Goal: Information Seeking & Learning: Find specific fact

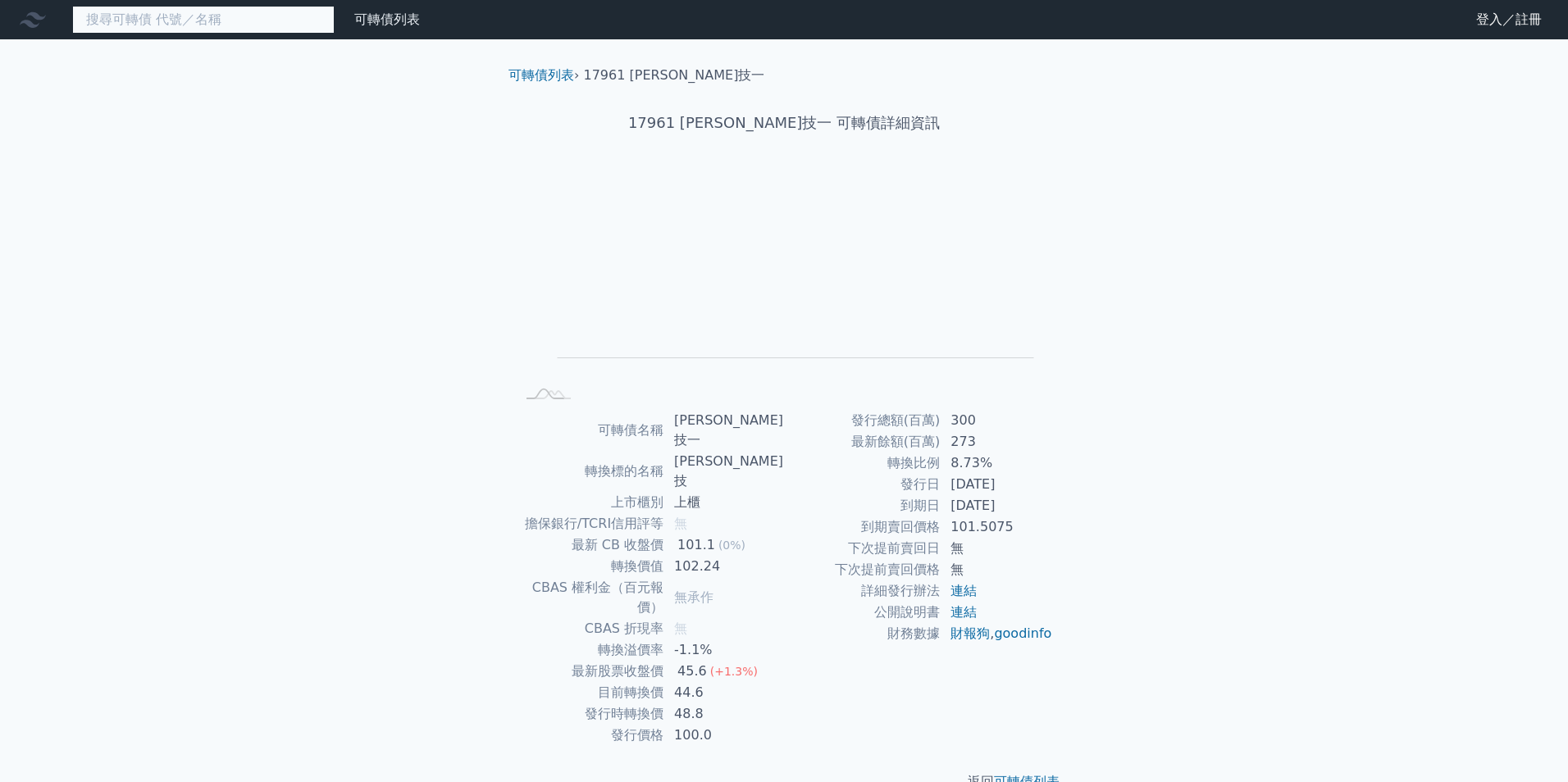
click at [240, 15] on input at bounding box center [203, 20] width 262 height 28
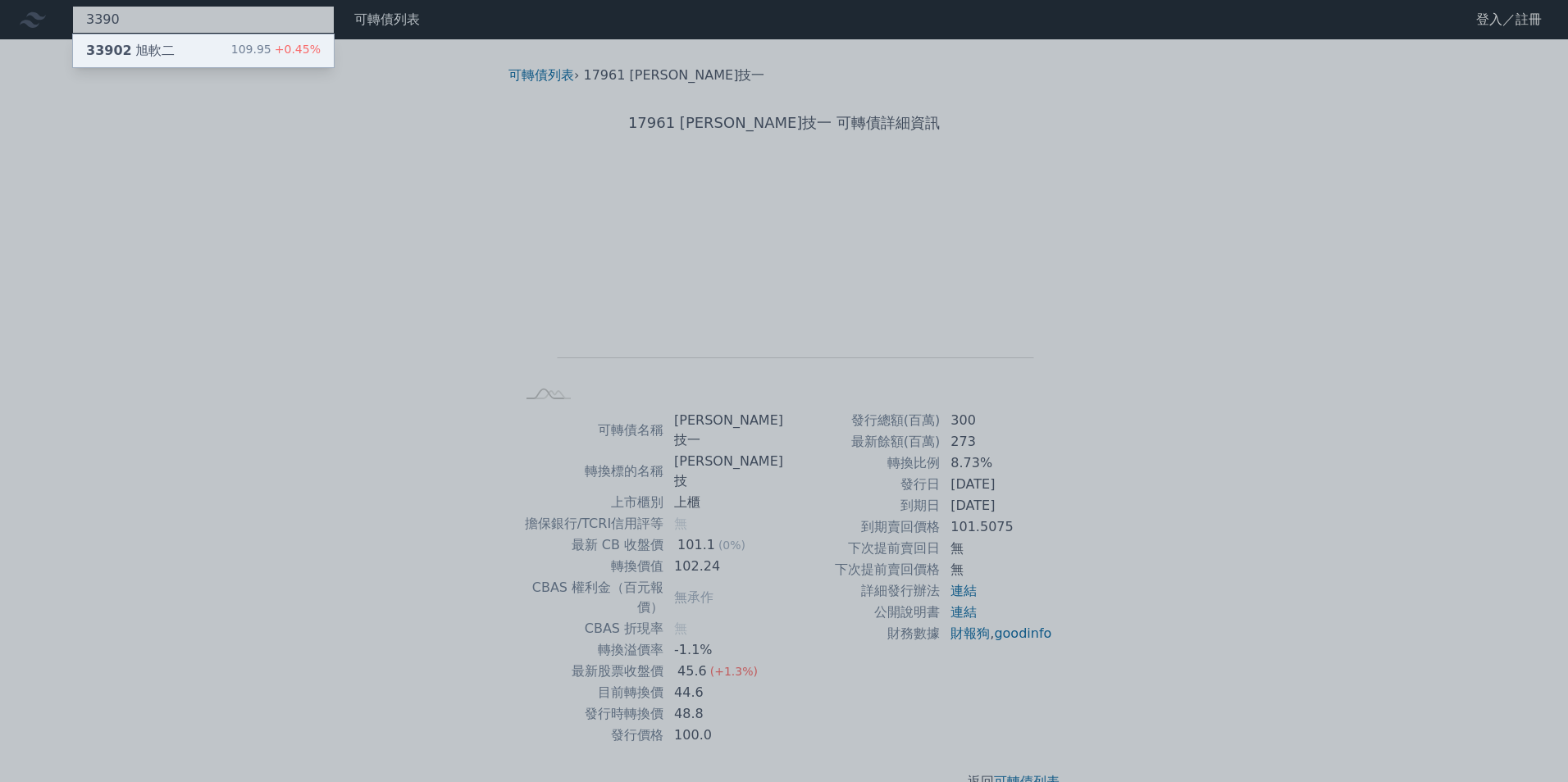
type input "3390"
click at [286, 52] on span "+0.45%" at bounding box center [296, 49] width 50 height 13
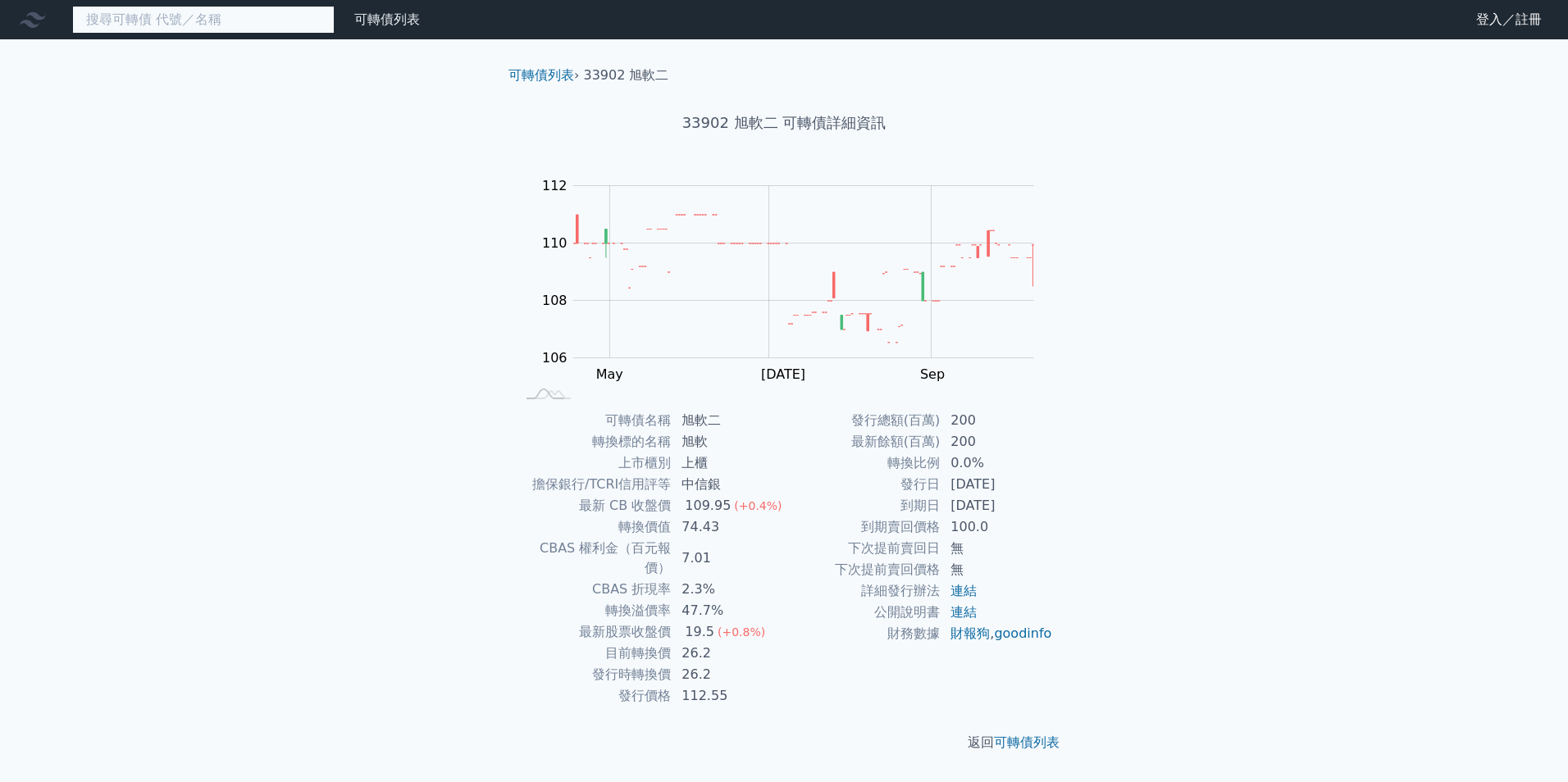
click at [247, 14] on input at bounding box center [203, 20] width 262 height 28
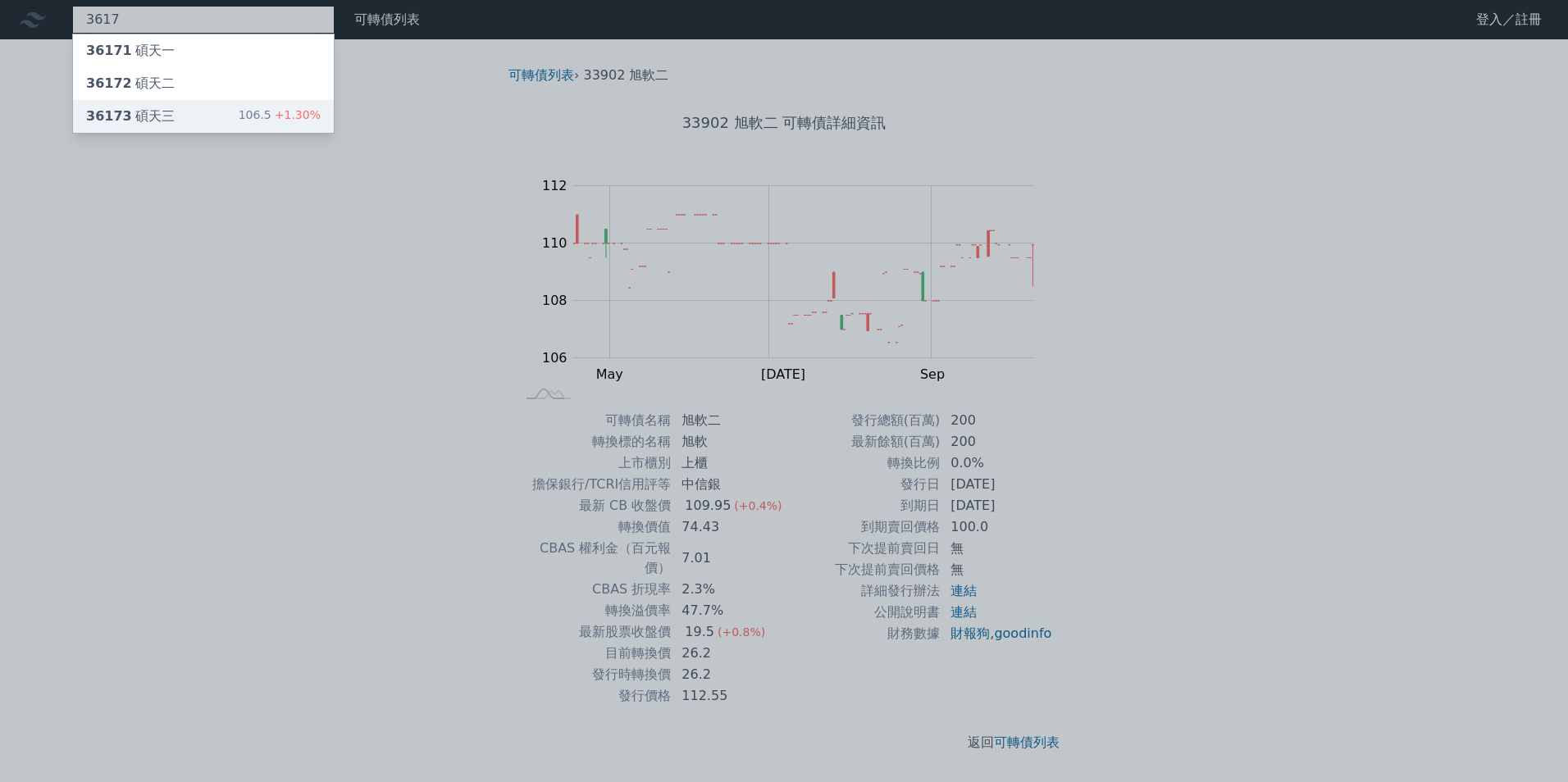
type input "3617"
click at [293, 111] on span "+1.30%" at bounding box center [296, 114] width 50 height 13
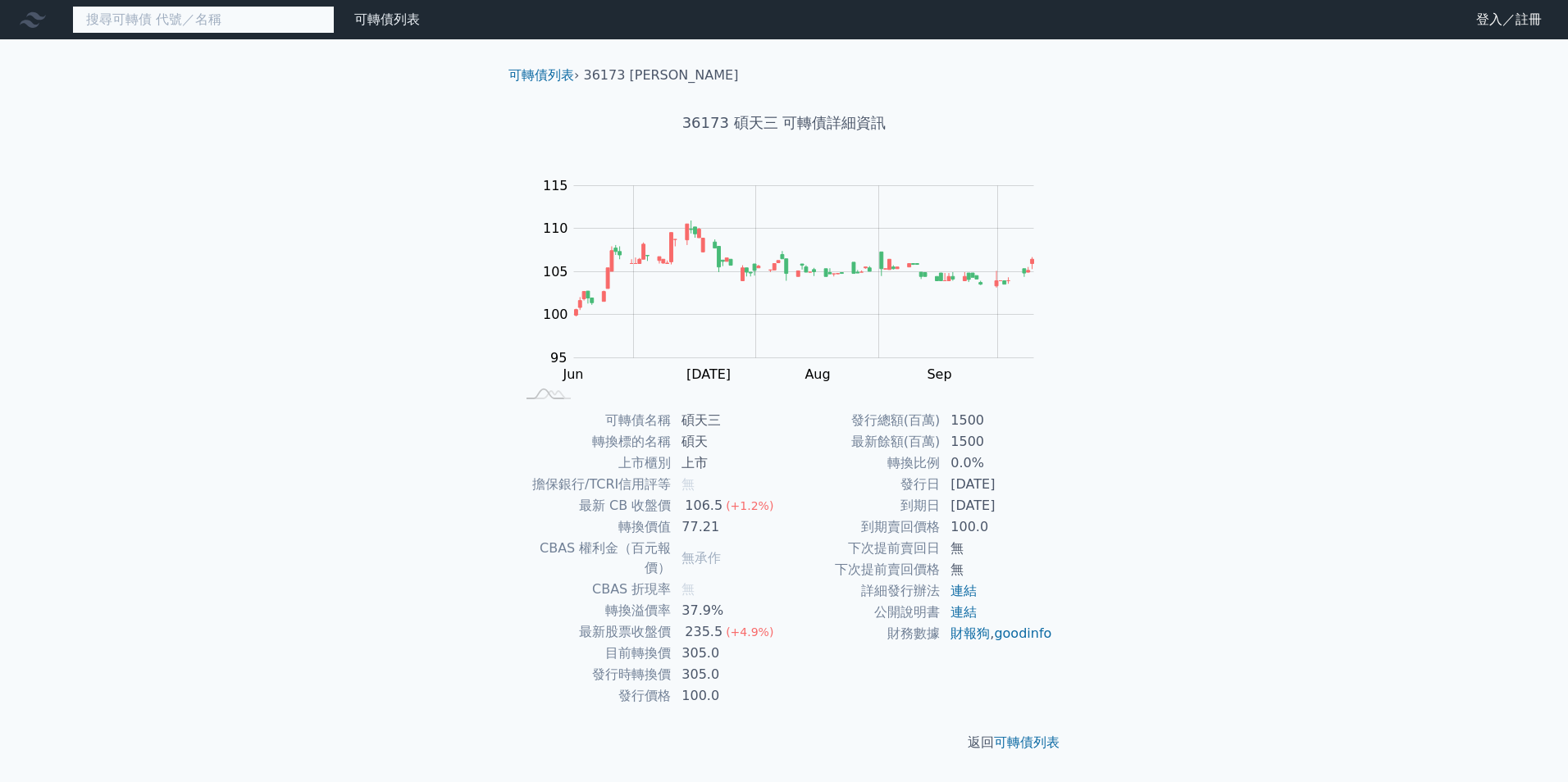
click at [208, 12] on input at bounding box center [203, 20] width 262 height 28
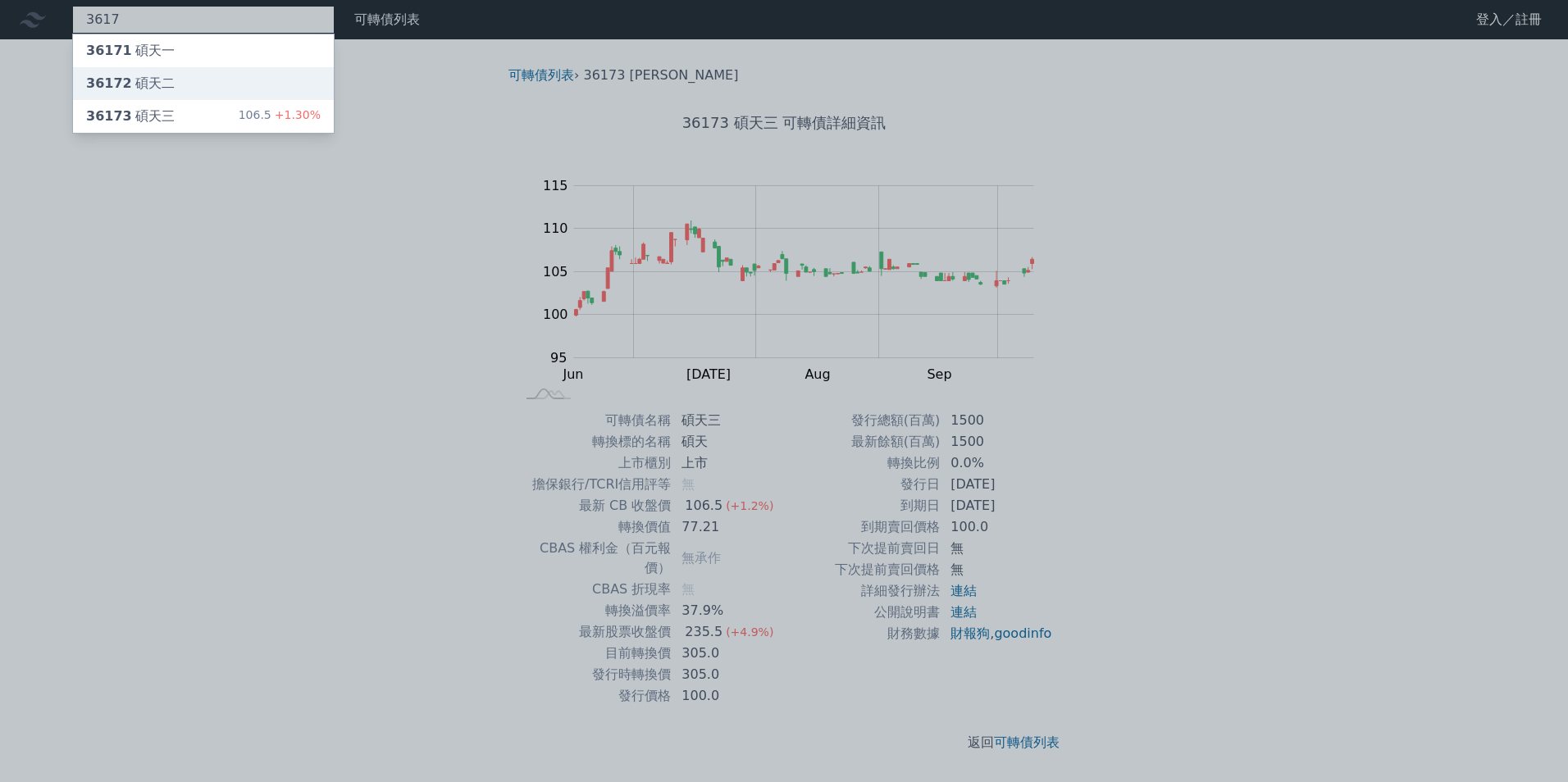
type input "3617"
click at [208, 77] on div "36172 碩天二" at bounding box center [203, 83] width 261 height 33
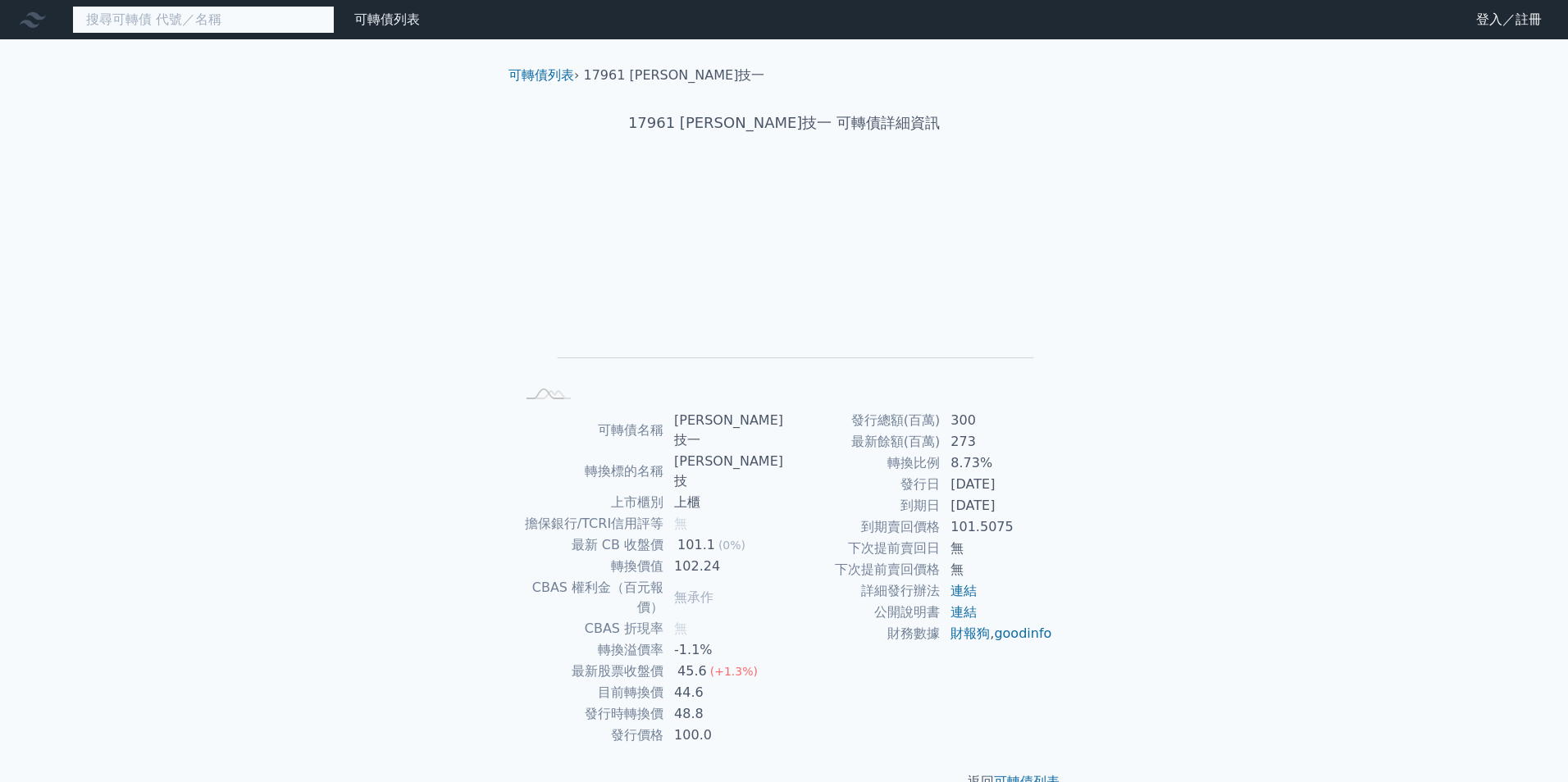
click at [177, 13] on input at bounding box center [203, 20] width 262 height 28
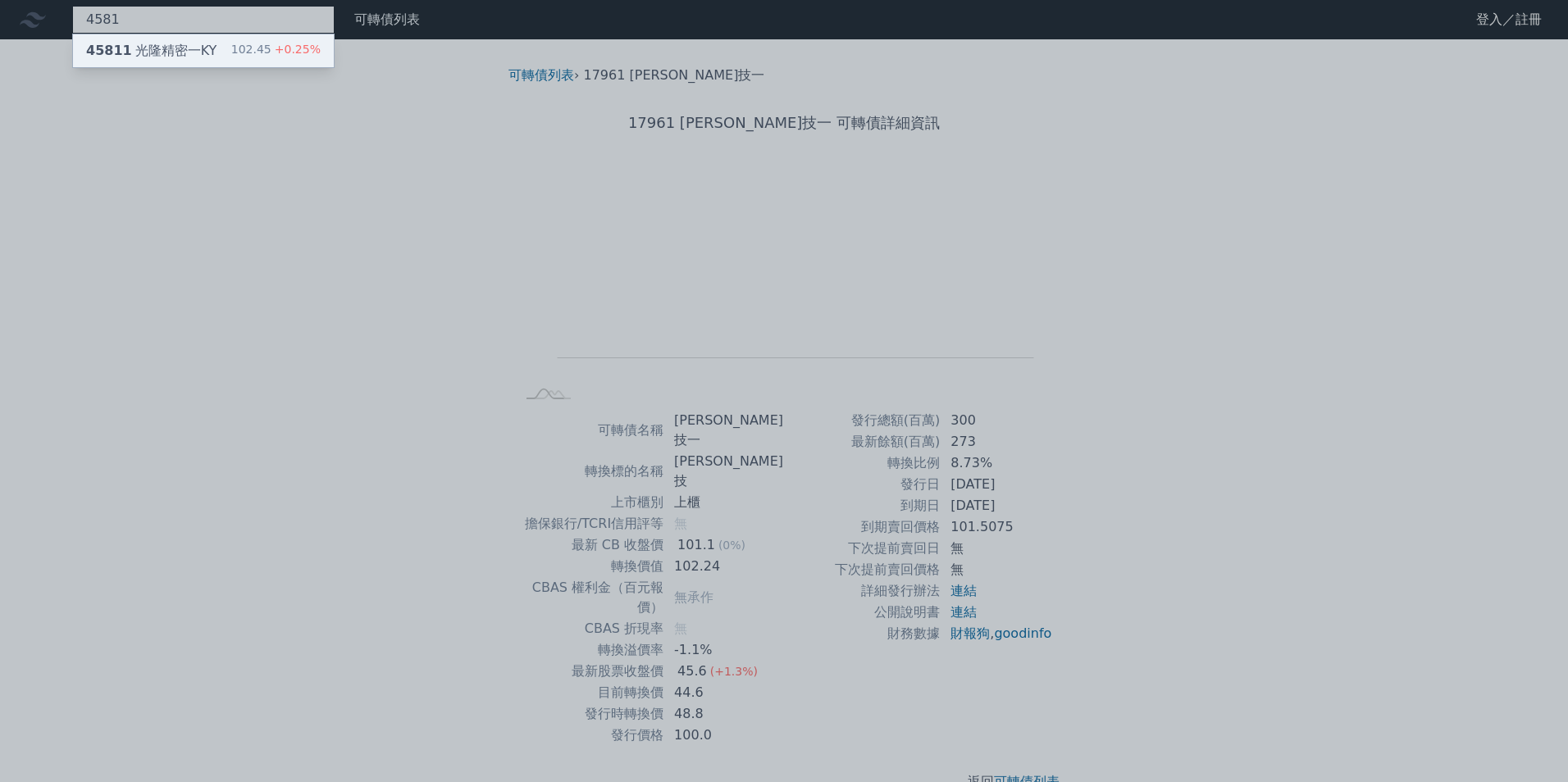
type input "4581"
click at [291, 44] on span "+0.25%" at bounding box center [296, 49] width 50 height 13
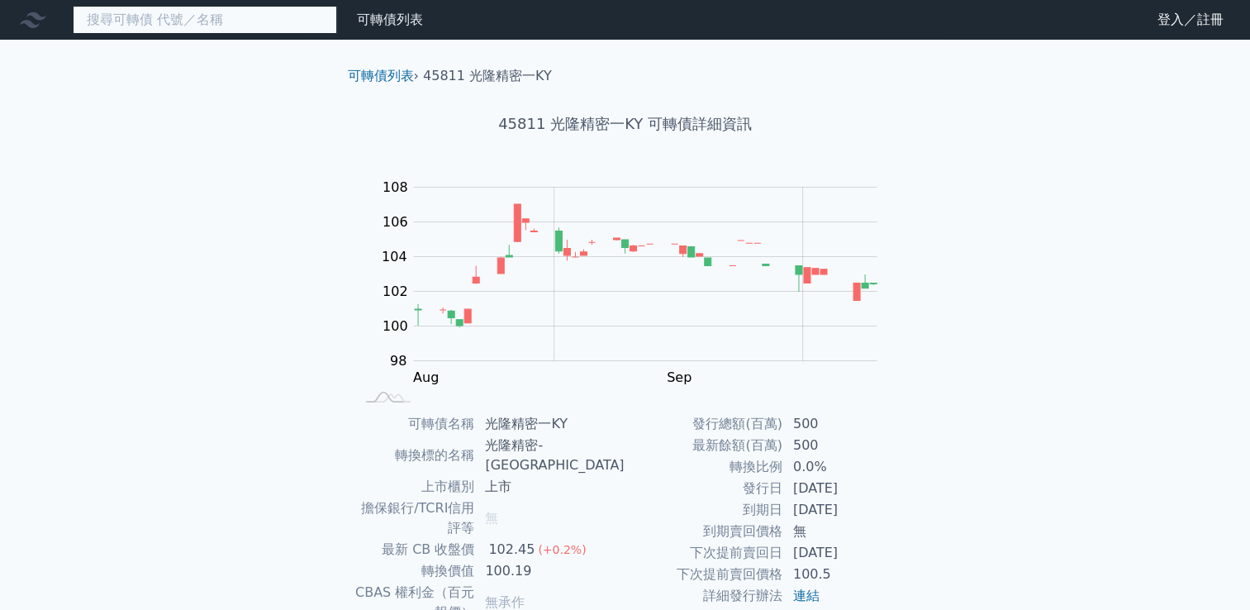
click at [245, 28] on input at bounding box center [205, 20] width 264 height 28
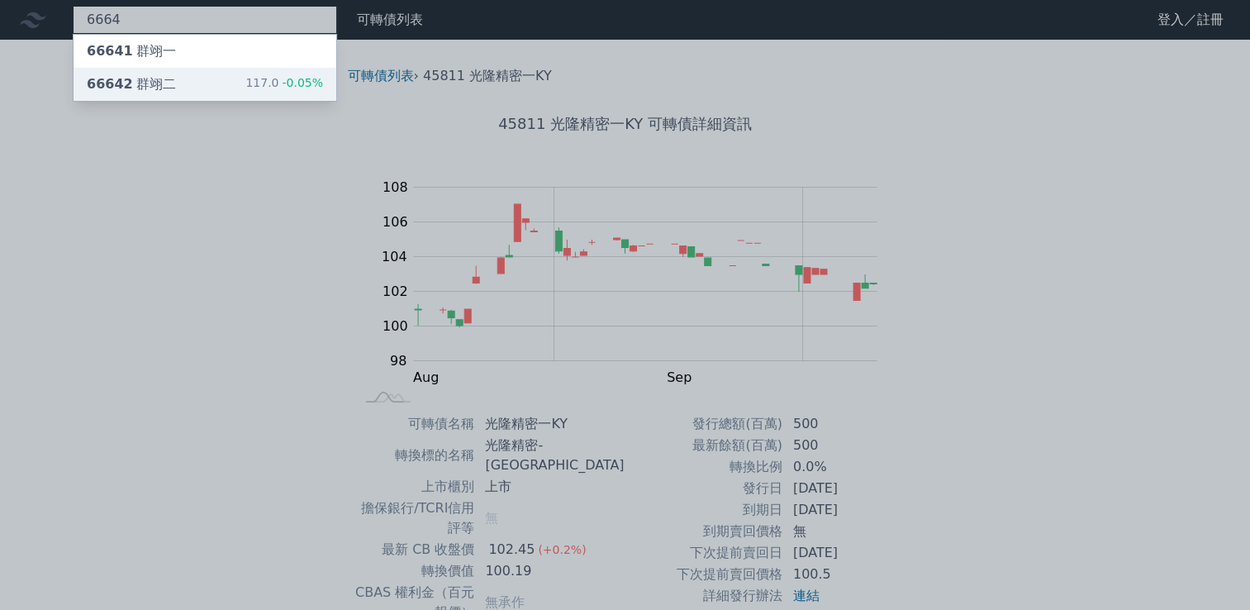
type input "6664"
click at [266, 94] on div "66642 群翊二 117.0 -0.05%" at bounding box center [205, 84] width 263 height 33
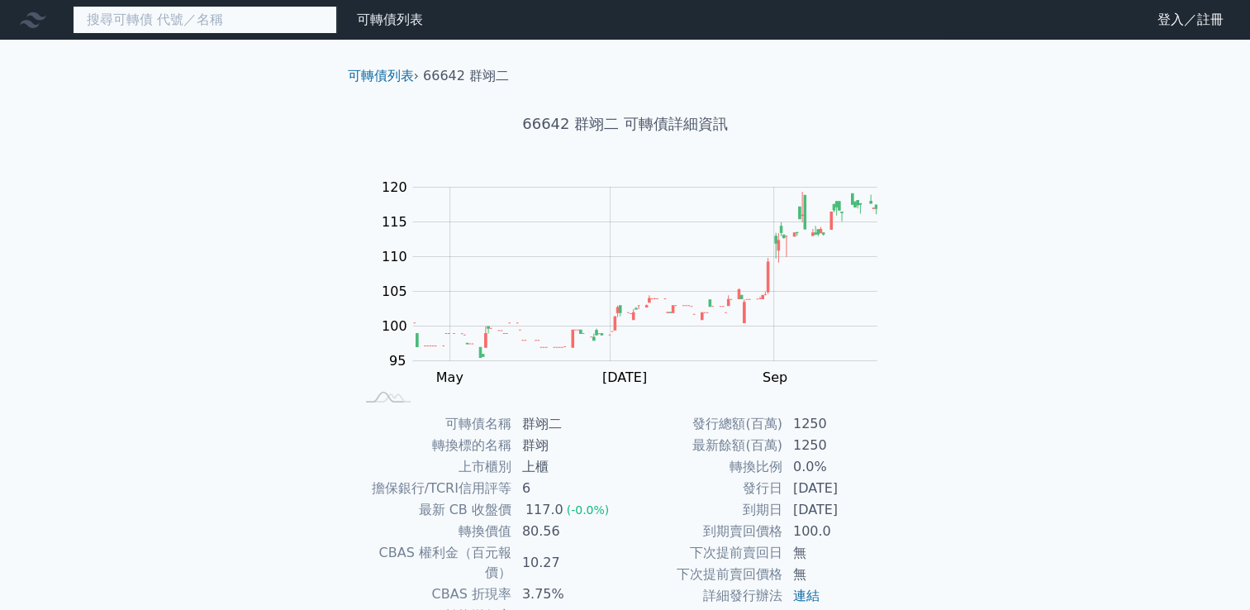
click at [252, 18] on input at bounding box center [205, 20] width 264 height 28
click at [254, 18] on input at bounding box center [205, 20] width 264 height 28
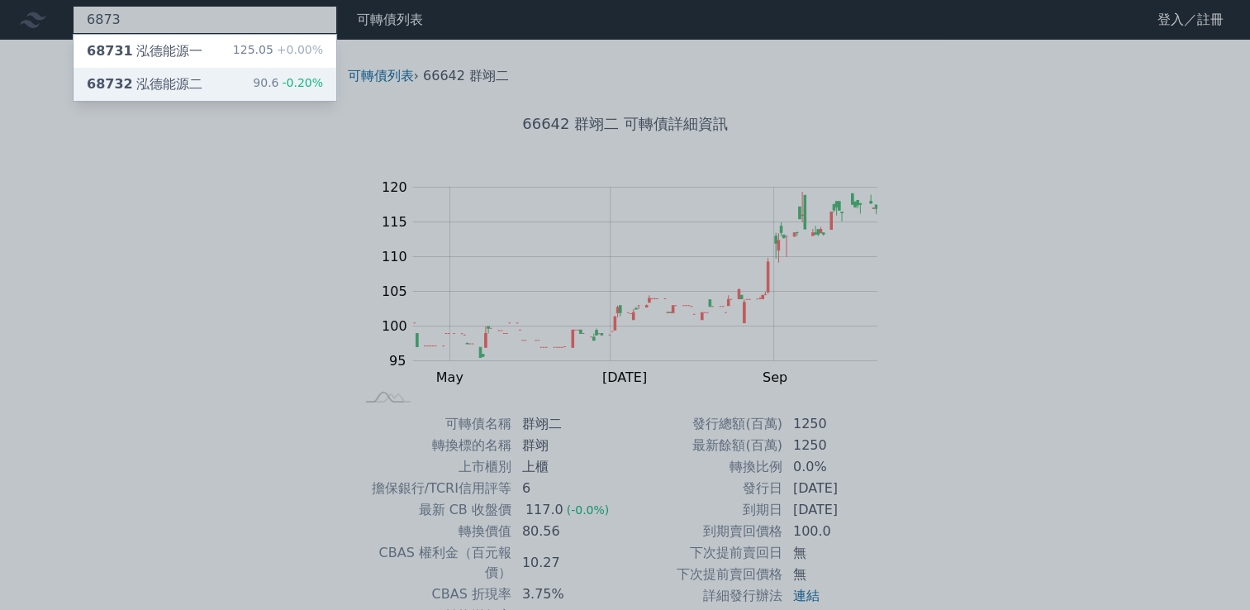
type input "6873"
click at [283, 89] on div "90.6 -0.20%" at bounding box center [288, 84] width 70 height 20
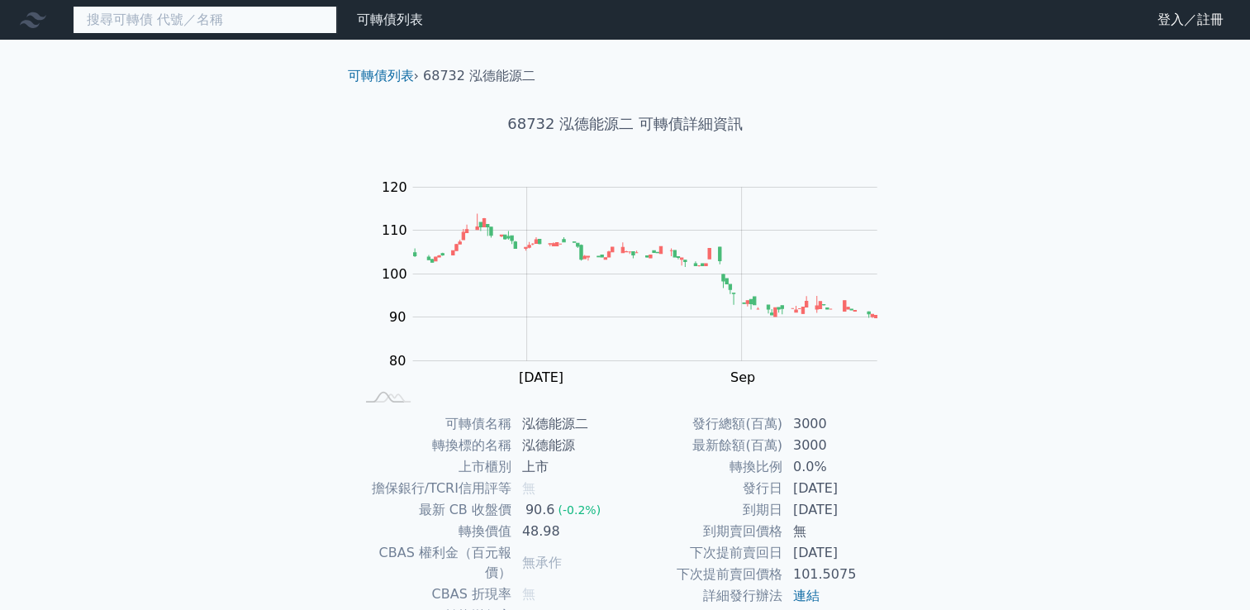
click at [237, 26] on input at bounding box center [205, 20] width 264 height 28
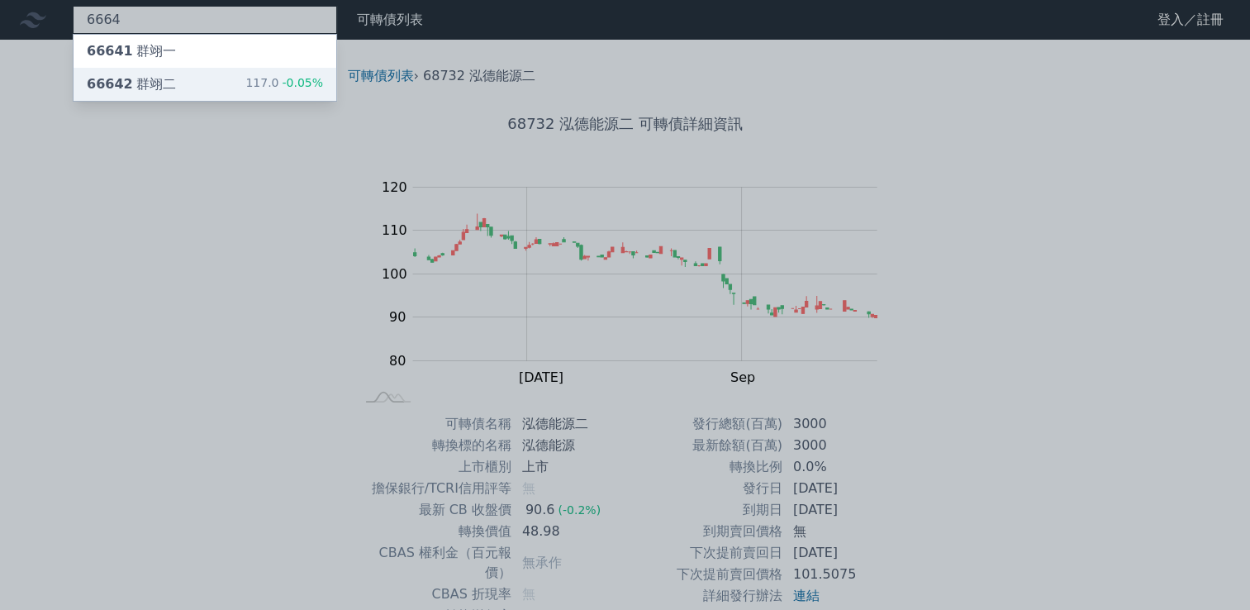
type input "6664"
click at [251, 84] on div "117.0 -0.05%" at bounding box center [284, 84] width 78 height 20
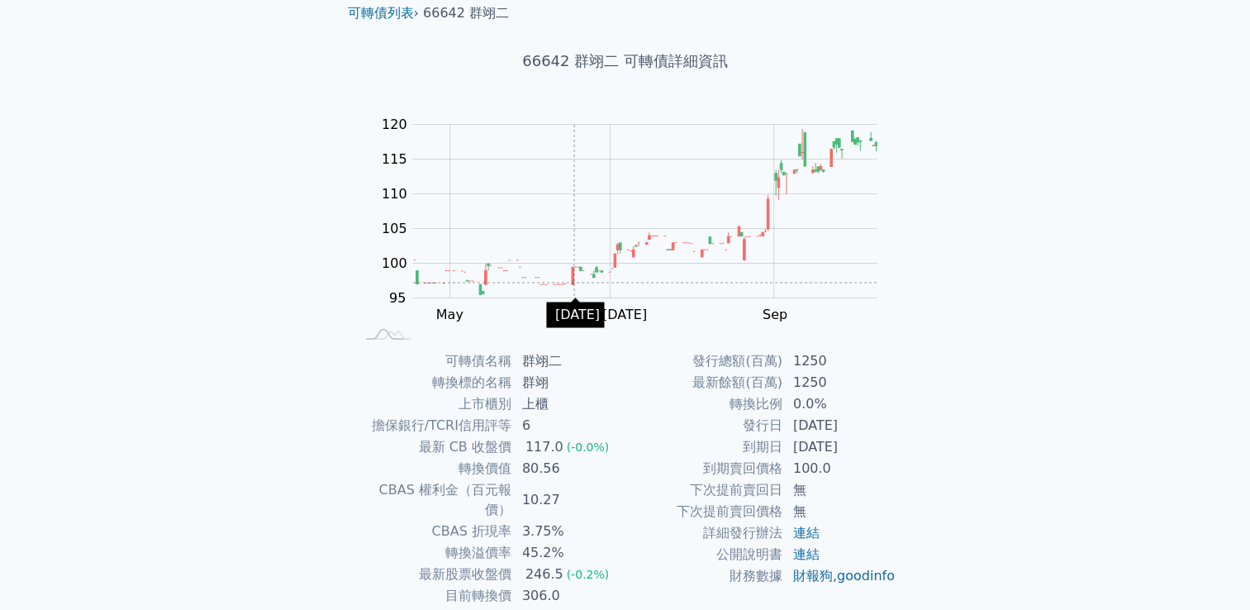
scroll to position [155, 0]
